Goal: Task Accomplishment & Management: Complete application form

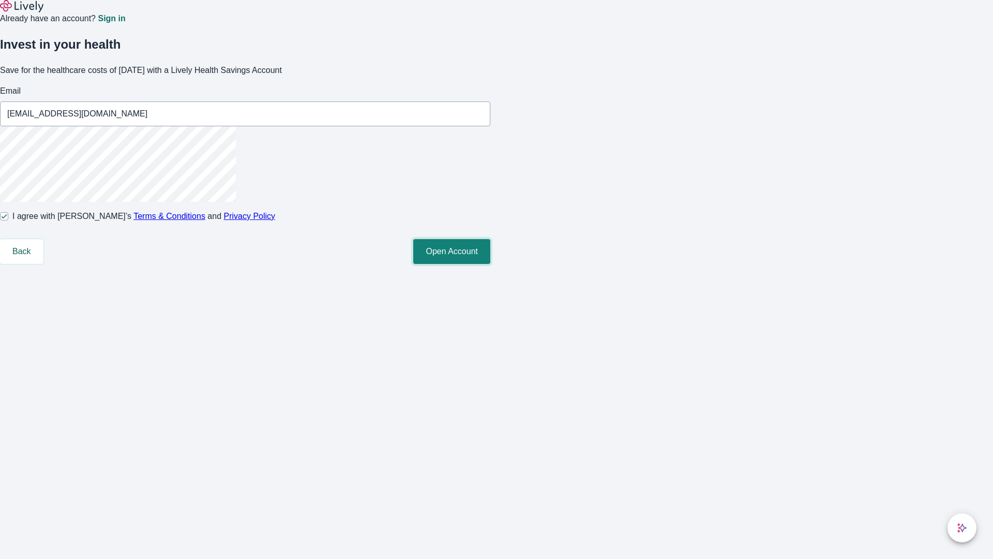
click at [490, 264] on button "Open Account" at bounding box center [451, 251] width 77 height 25
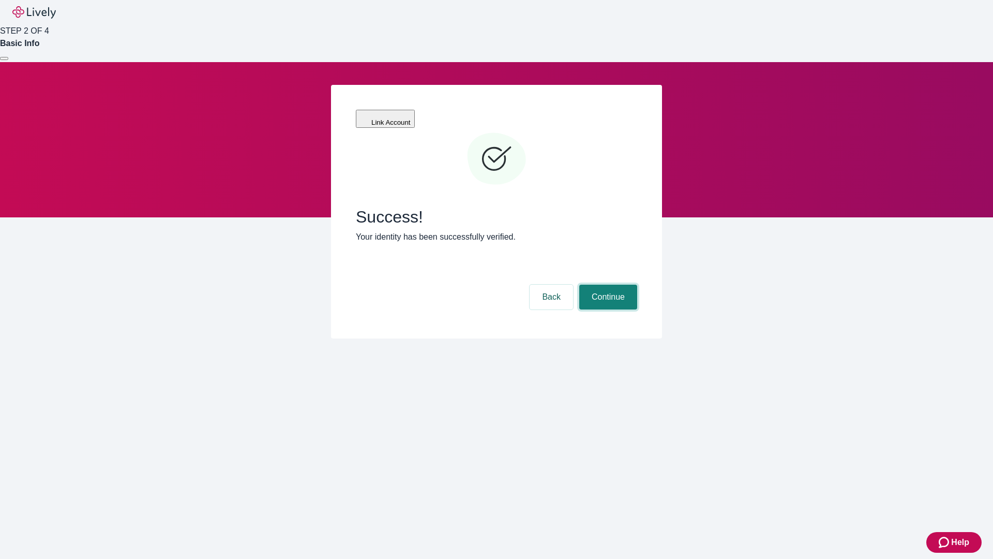
click at [607, 285] on button "Continue" at bounding box center [608, 297] width 58 height 25
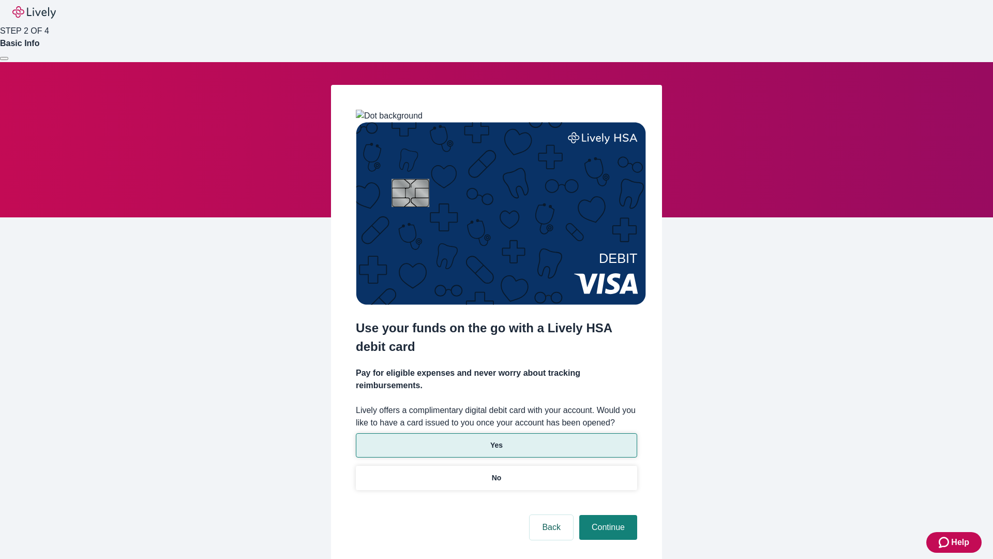
click at [496, 440] on p "Yes" at bounding box center [496, 445] width 12 height 11
click at [607, 515] on button "Continue" at bounding box center [608, 527] width 58 height 25
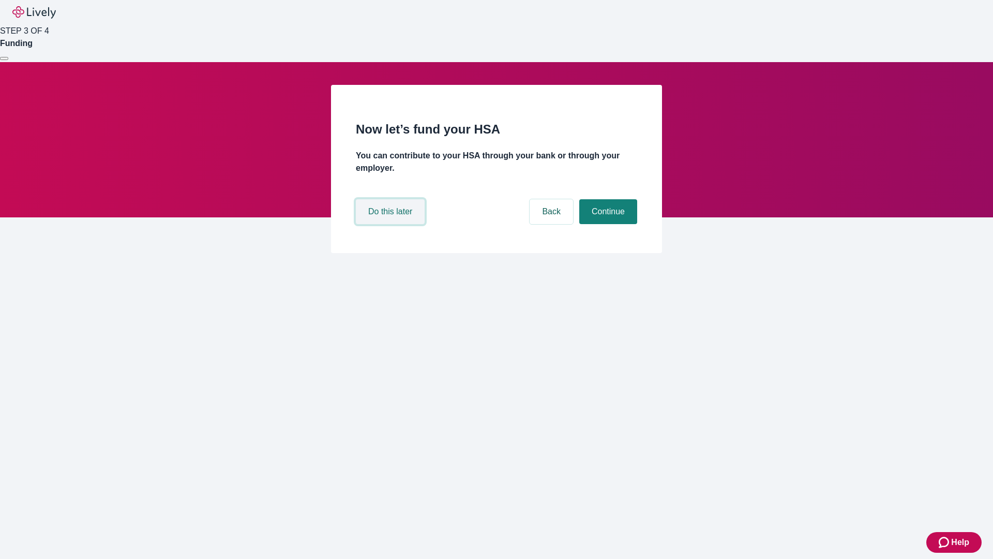
click at [392, 224] on button "Do this later" at bounding box center [390, 211] width 69 height 25
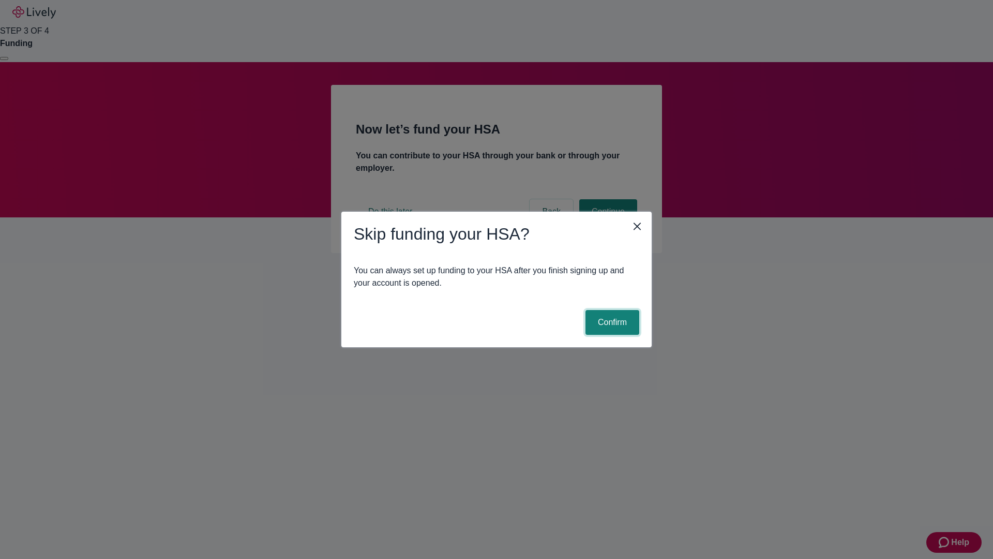
click at [611, 322] on button "Confirm" at bounding box center [613, 322] width 54 height 25
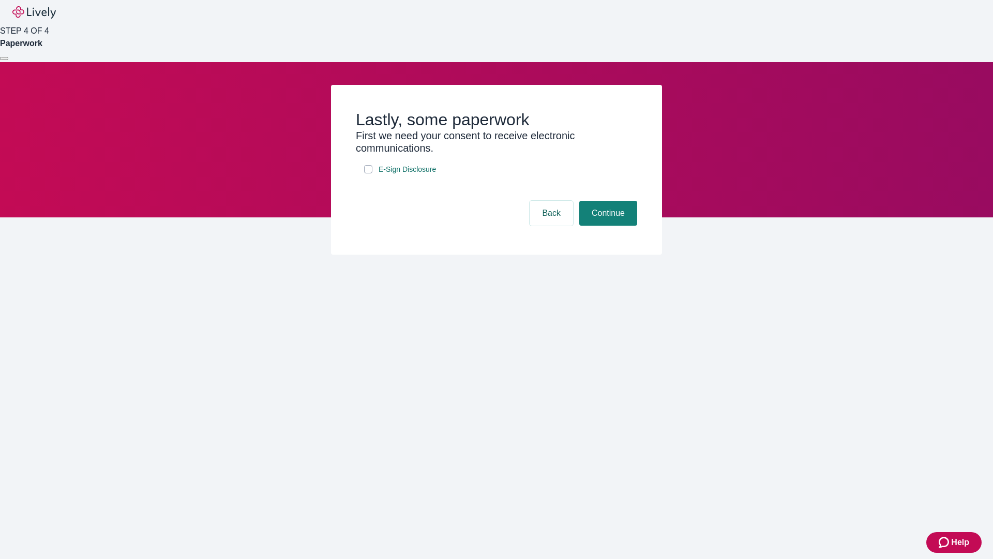
click at [368, 173] on input "E-Sign Disclosure" at bounding box center [368, 169] width 8 height 8
checkbox input "true"
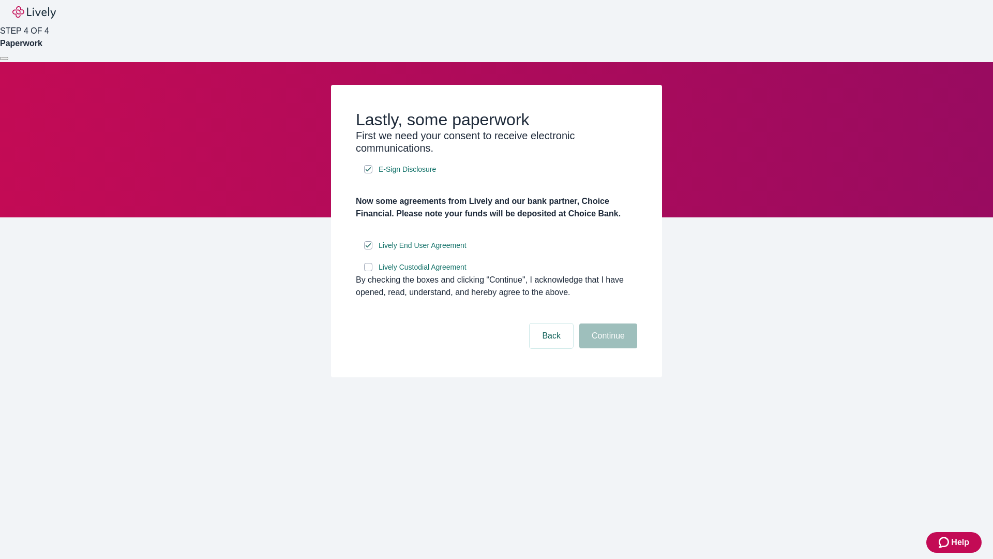
click at [368, 271] on input "Lively Custodial Agreement" at bounding box center [368, 267] width 8 height 8
checkbox input "true"
click at [607, 348] on button "Continue" at bounding box center [608, 335] width 58 height 25
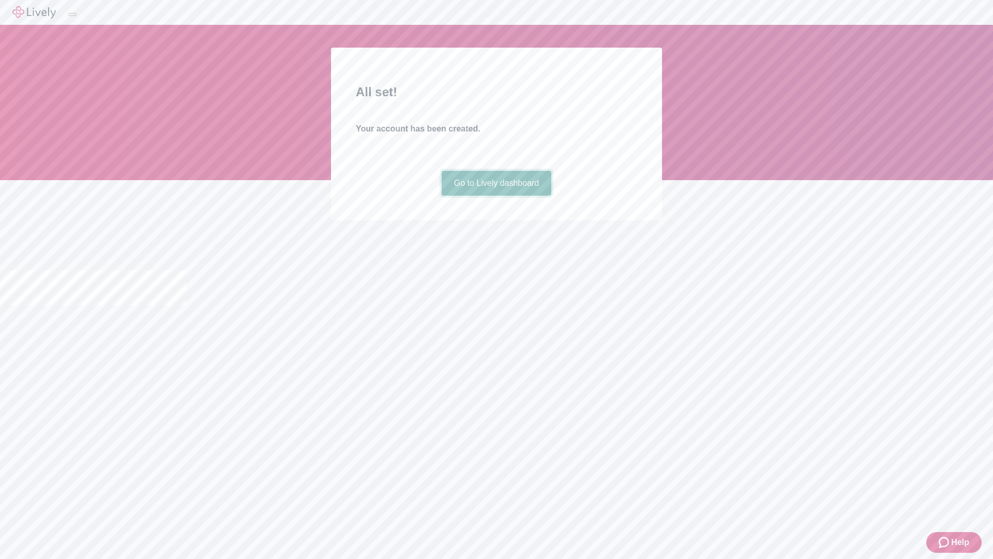
click at [496, 196] on link "Go to Lively dashboard" at bounding box center [497, 183] width 110 height 25
